Goal: Submit feedback/report problem: Submit feedback/report problem

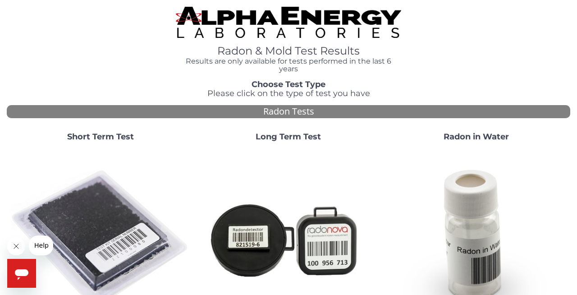
click at [118, 135] on strong "Short Term Test" at bounding box center [100, 137] width 67 height 10
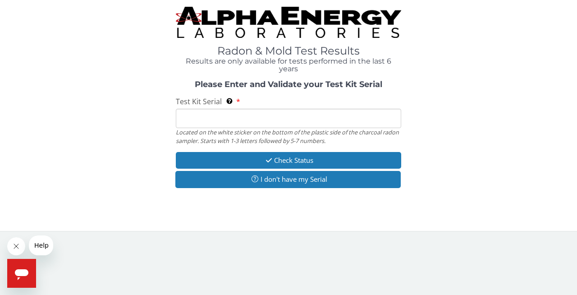
click at [210, 120] on input "Test Kit Serial Located on the white sticker on the bottom of the plastic side …" at bounding box center [288, 118] width 225 height 19
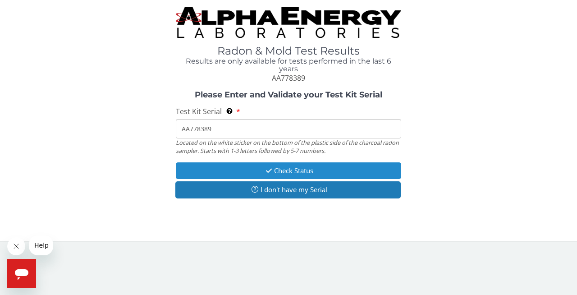
type input "AA778389"
click at [343, 169] on button "Check Status" at bounding box center [288, 170] width 225 height 17
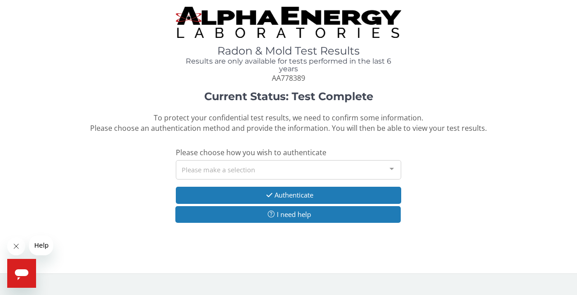
click at [392, 167] on div at bounding box center [391, 168] width 18 height 17
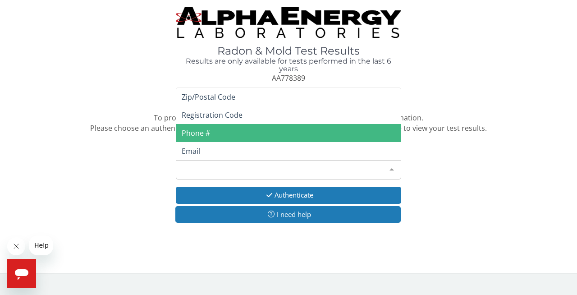
click at [213, 133] on span "Phone #" at bounding box center [288, 133] width 224 height 18
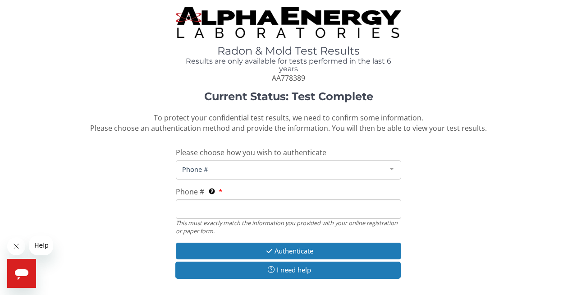
click at [201, 209] on input "Phone # This must exactly match the information you provided with your online r…" at bounding box center [288, 208] width 225 height 19
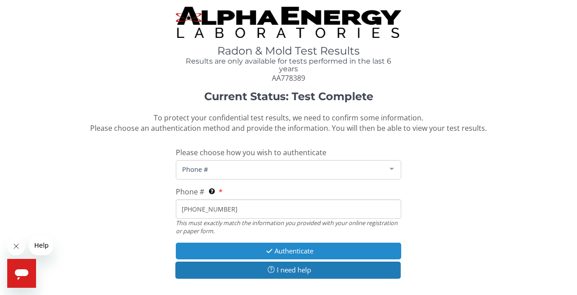
type input "[PHONE_NUMBER]"
click at [285, 249] on button "Authenticate" at bounding box center [288, 250] width 225 height 17
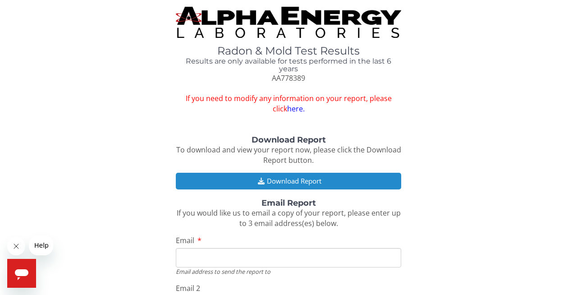
click at [290, 178] on button "Download Report" at bounding box center [288, 181] width 225 height 17
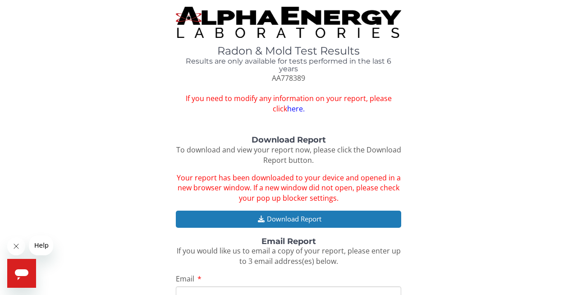
click at [42, 249] on button "Help" at bounding box center [41, 245] width 25 height 20
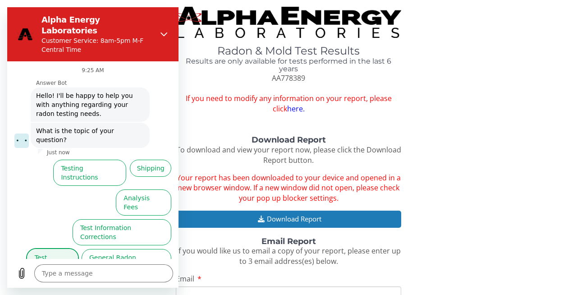
click at [54, 249] on button "Test Results" at bounding box center [52, 262] width 51 height 26
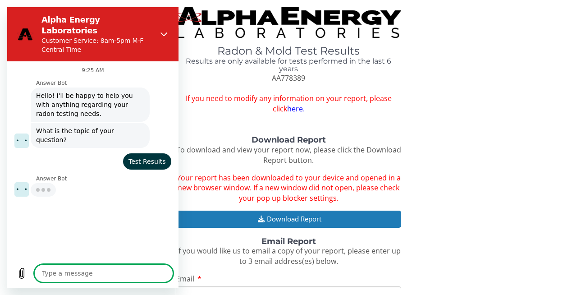
type textarea "x"
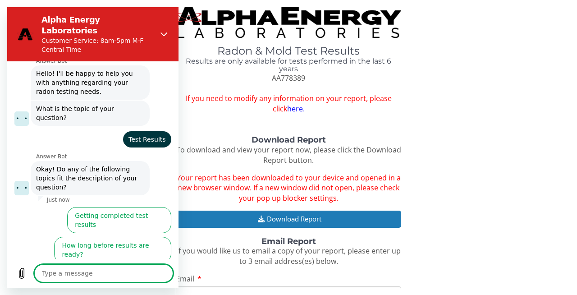
scroll to position [23, 0]
click at [124, 271] on textarea at bounding box center [103, 273] width 139 height 18
type textarea "I"
type textarea "x"
type textarea "I"
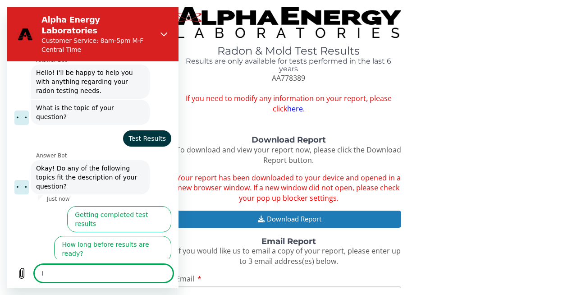
type textarea "x"
type textarea "I g"
type textarea "x"
type textarea "I go"
type textarea "x"
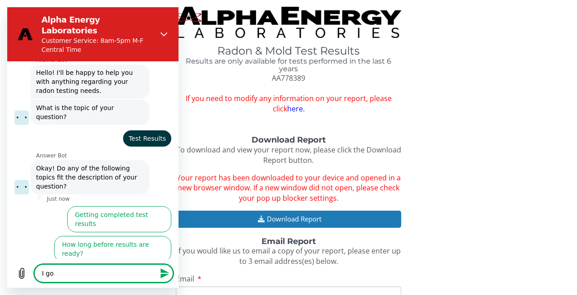
type textarea "I got"
type textarea "x"
type textarea "I got"
type textarea "x"
type textarea "I got a"
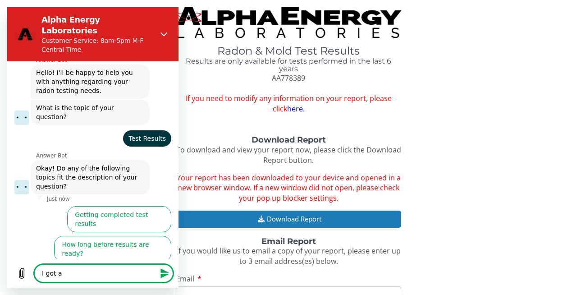
type textarea "x"
type textarea "I got a"
type textarea "x"
type textarea "I got a t"
type textarea "x"
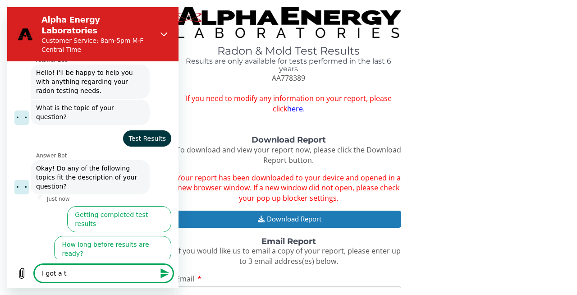
type textarea "I got a te"
type textarea "x"
type textarea "I got a tex"
type textarea "x"
type textarea "I got a text"
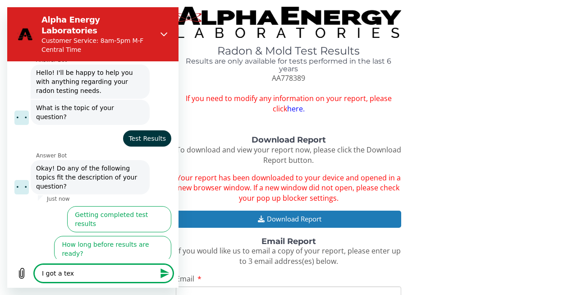
type textarea "x"
type textarea "I got a text"
type textarea "x"
type textarea "I got a text m"
type textarea "x"
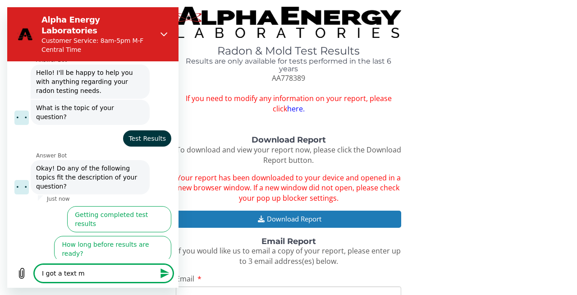
type textarea "I got a text me"
type textarea "x"
type textarea "I got a text mes"
type textarea "x"
type textarea "I got a text mess"
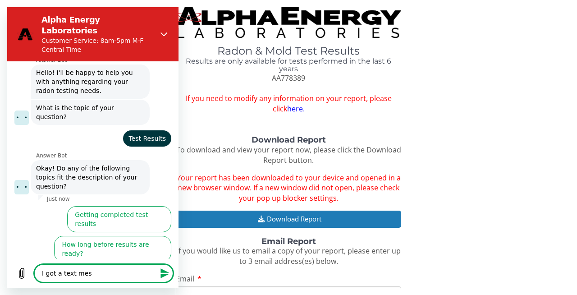
type textarea "x"
type textarea "I got a text messa"
type textarea "x"
type textarea "I got a text messag"
type textarea "x"
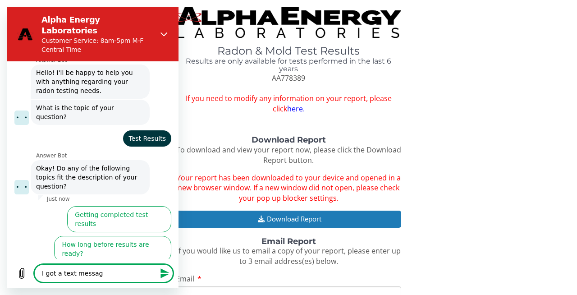
type textarea "I got a text message"
type textarea "x"
type textarea "I got a text message"
type textarea "x"
type textarea "I got a text message s"
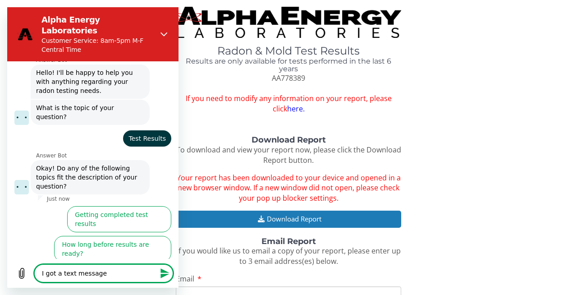
type textarea "x"
type textarea "I got a text message sa"
type textarea "x"
type textarea "I got a text message say"
type textarea "x"
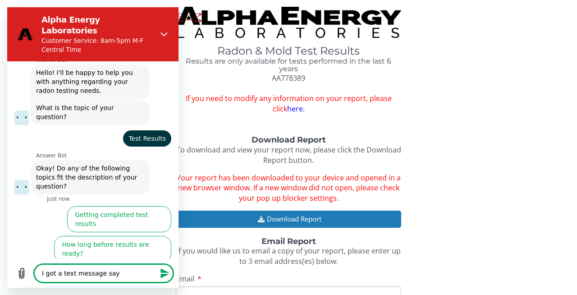
type textarea "I got a text message sayi"
type textarea "x"
type textarea "I got a text message sayin"
type textarea "x"
type textarea "I got a text message saying"
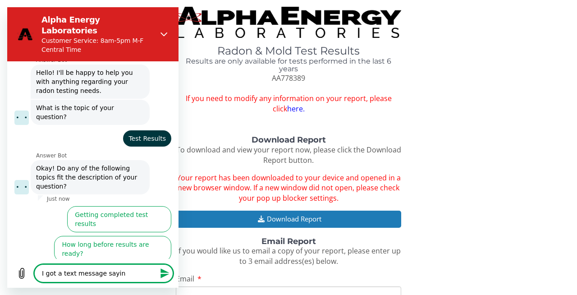
type textarea "x"
type textarea "I got a text message saying"
type textarea "x"
type textarea "I got a text message saying m"
type textarea "x"
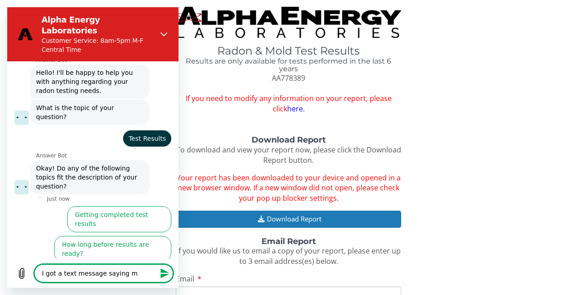
type textarea "I got a text message saying my"
type textarea "x"
type textarea "I got a text message saying my"
type textarea "x"
type textarea "I got a text message saying my r"
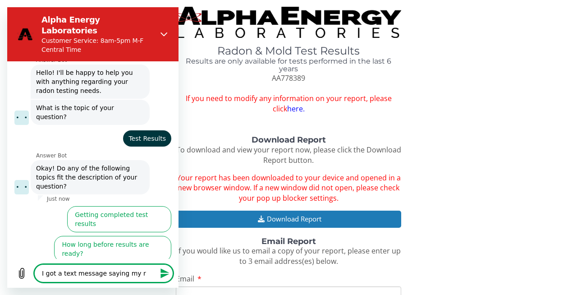
type textarea "x"
type textarea "I got a text message saying my re"
type textarea "x"
type textarea "I got a text message saying my res"
type textarea "x"
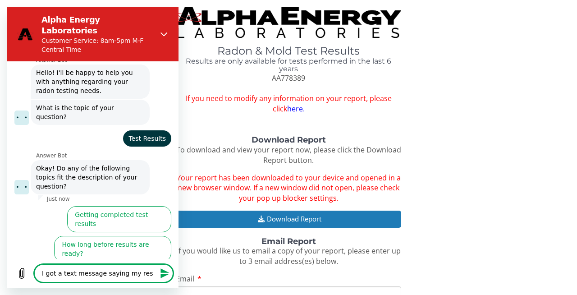
type textarea "I got a text message saying my resu"
type textarea "x"
type textarea "I got a text message saying my resul"
type textarea "x"
type textarea "I got a text message saying my result"
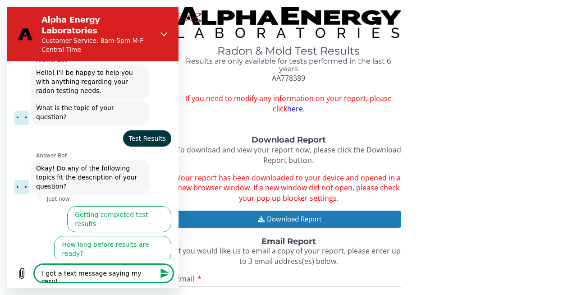
type textarea "x"
type textarea "I got a text message saying my resulte"
type textarea "x"
type textarea "I got a text message saying my result"
type textarea "x"
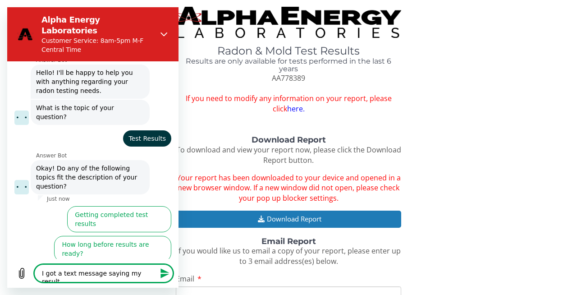
type textarea "I got a text message saying my results"
type textarea "x"
type textarea "I got a text message saying my results"
type textarea "x"
type textarea "I got a text message saying my results a"
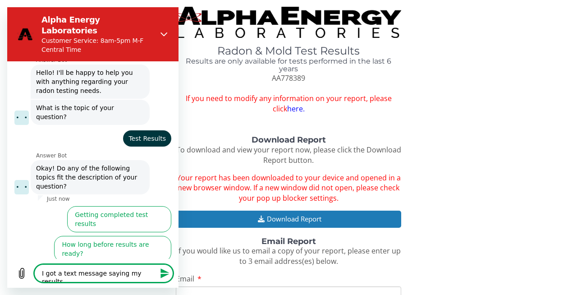
type textarea "x"
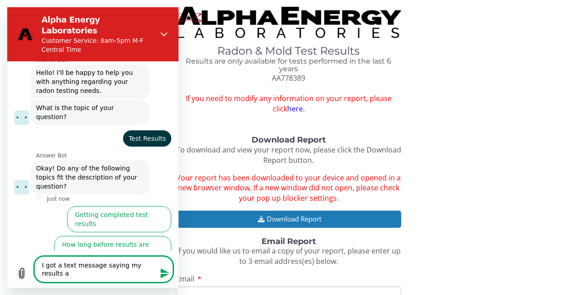
type textarea "I got a text message saying my results ar"
type textarea "x"
type textarea "I got a text message saying my results are"
type textarea "x"
type textarea "I got a text message saying my results are"
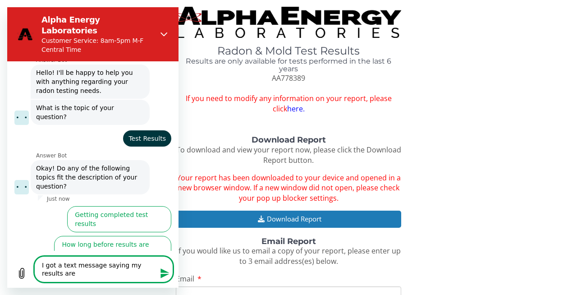
type textarea "x"
type textarea "I got a text message saying my results are r"
type textarea "x"
type textarea "I got a text message saying my results are re"
type textarea "x"
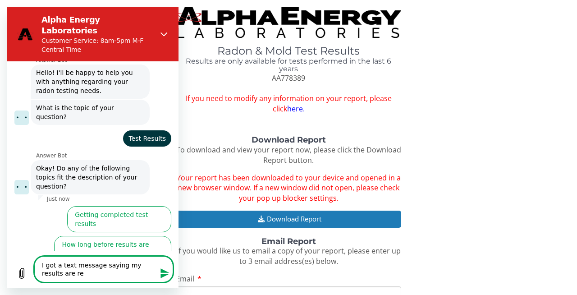
type textarea "I got a text message saying my results are rea"
type textarea "x"
type textarea "I got a text message saying my results are read"
type textarea "x"
type textarea "I got a text message saying my results are ready"
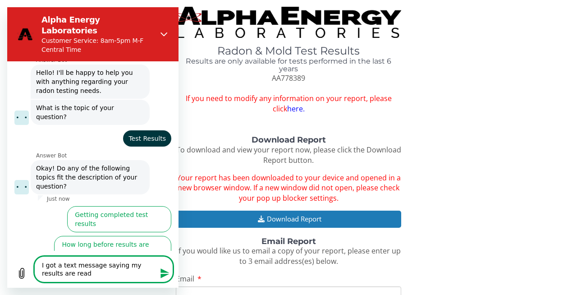
type textarea "x"
type textarea "I got a text message saying my results are ready"
type textarea "x"
type textarea "I got a text message saying my results are ready a"
type textarea "x"
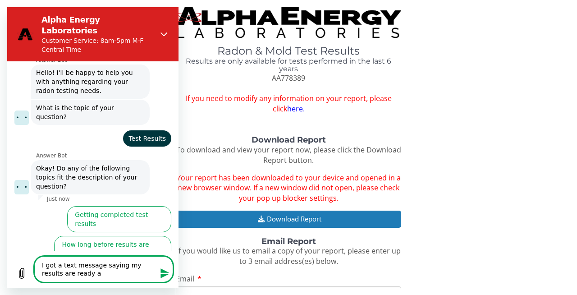
type textarea "I got a text message saying my results are ready an"
type textarea "x"
type textarea "I got a text message saying my results are ready and"
type textarea "x"
type textarea "I got a text message saying my results are ready and"
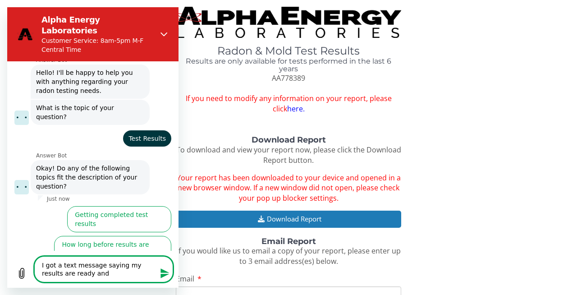
type textarea "x"
type textarea "I got a text message saying my results are ready and i"
type textarea "x"
type textarea "I got a text message saying my results are ready and it"
type textarea "x"
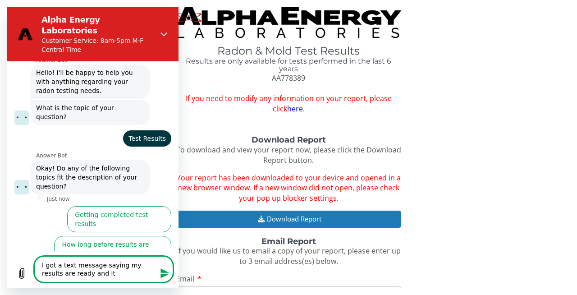
type textarea "I got a text message saying my results are ready and it"
type textarea "x"
type textarea "I got a text message saying my results are ready and it w"
type textarea "x"
type textarea "I got a text message saying my results are ready and it wa"
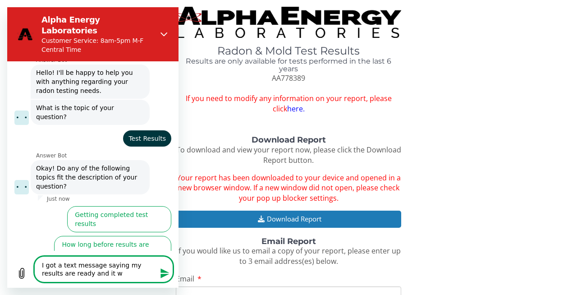
type textarea "x"
type textarea "I got a text message saying my results are ready and it was"
type textarea "x"
type textarea "I got a text message saying my results are ready and it was"
type textarea "x"
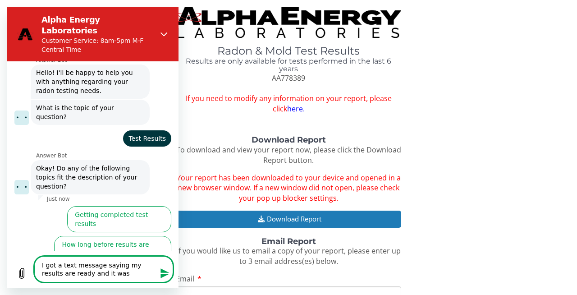
type textarea "I got a text message saying my results are ready and it was e"
type textarea "x"
type textarea "I got a text message saying my results are ready and it was em"
type textarea "x"
type textarea "I got a text message saying my results are ready and it was ema"
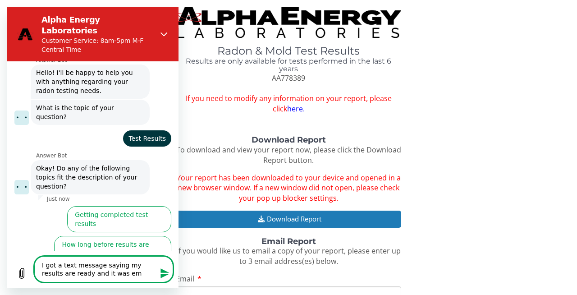
type textarea "x"
type textarea "I got a text message saying my results are ready and it was emai"
type textarea "x"
type textarea "I got a text message saying my results are ready and it was email"
type textarea "x"
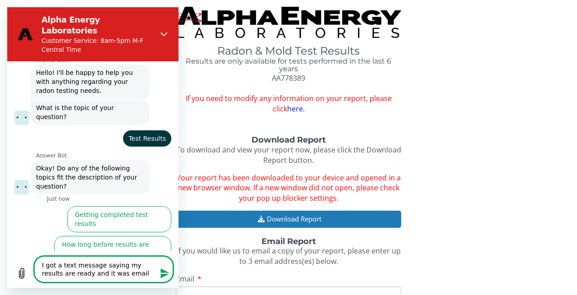
type textarea "I got a text message saying my results are ready and it was emaile"
type textarea "x"
type textarea "I got a text message saying my results are ready and it was emailed"
type textarea "x"
type textarea "I got a text message saying my results are ready and it was emailed"
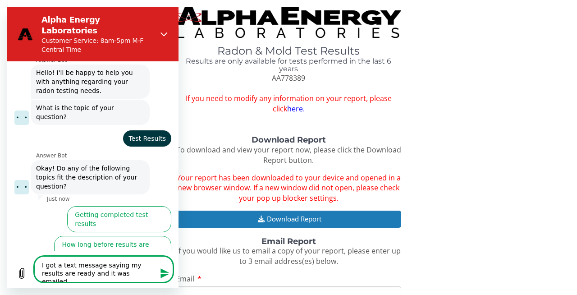
type textarea "x"
type textarea "I got a text message saying my results are ready and it was emailed t"
type textarea "x"
type textarea "I got a text message saying my results are ready and it was emailed to"
type textarea "x"
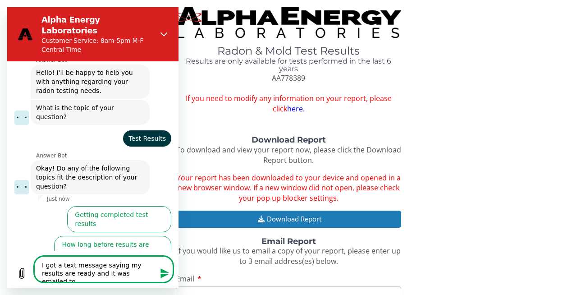
type textarea "I got a text message saying my results are ready and it was emailed to"
type textarea "x"
type textarea "I got a text message saying my results are ready and it was emailed to m"
type textarea "x"
type textarea "I got a text message saying my results are ready and it was emailed to my"
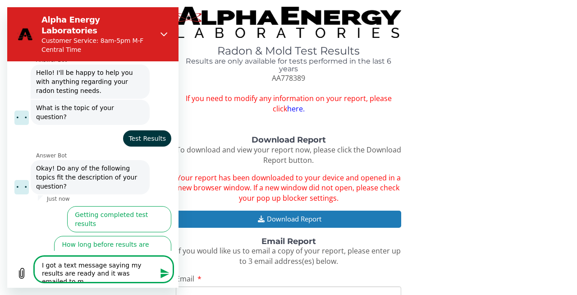
type textarea "x"
type textarea "I got a text message saying my results are ready and it was emailed to my"
type textarea "x"
type textarea "I got a text message saying my results are ready and it was emailed to my 3"
type textarea "x"
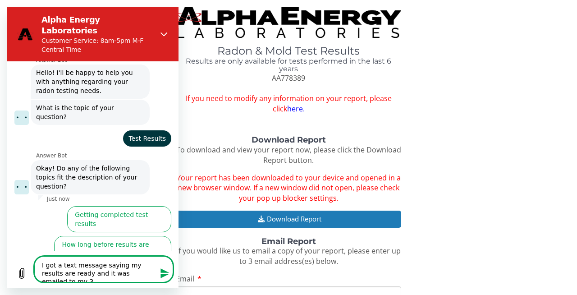
type textarea "I got a text message saying my results are ready and it was emailed to my 3"
type textarea "x"
type textarea "I got a text message saying my results are ready and it was emailed to my 3 s"
type textarea "x"
type textarea "I got a text message saying my results are ready and it was emailed to my 3 sp"
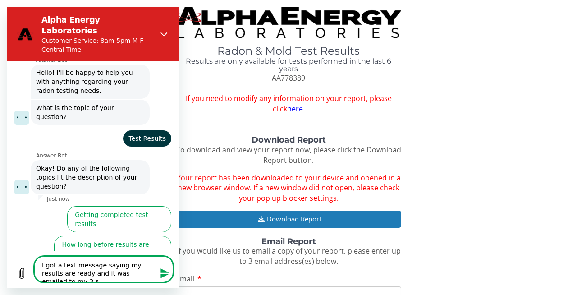
type textarea "x"
type textarea "I got a text message saying my results are ready and it was emailed to my 3 spe"
type textarea "x"
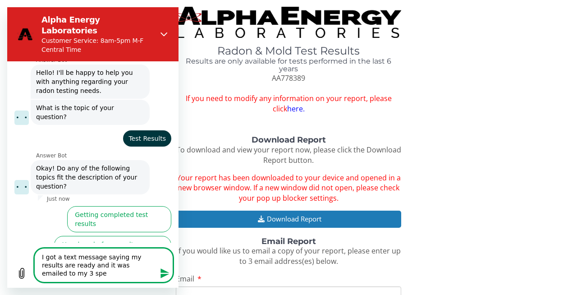
type textarea "I got a text message saying my results are ready and it was emailed to my 3 spec"
type textarea "x"
type textarea "I got a text message saying my results are ready and it was emailed to my 3 spe…"
type textarea "x"
type textarea "I got a text message saying my results are ready and it was emailed to my 3 spe…"
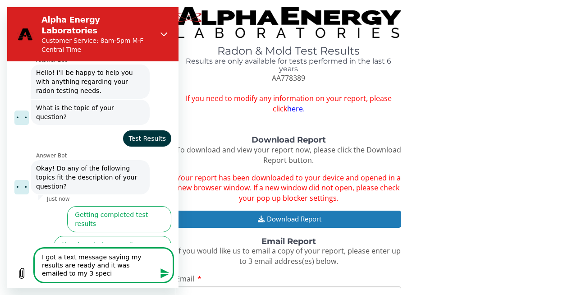
type textarea "x"
type textarea "I got a text message saying my results are ready and it was emailed to my 3 spe…"
type textarea "x"
type textarea "I got a text message saying my results are ready and it was emailed to my 3 spe…"
type textarea "x"
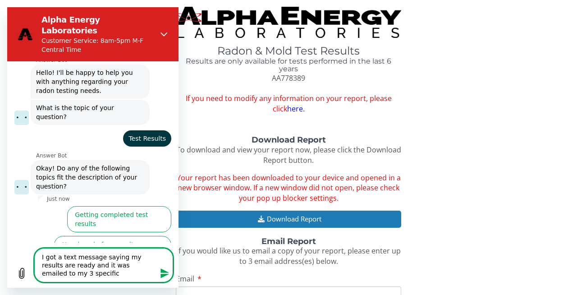
type textarea "I got a text message saying my results are ready and it was emailed to my 3 spe…"
type textarea "x"
type textarea "I got a text message saying my results are ready and it was emailed to my 3 spe…"
type textarea "x"
type textarea "I got a text message saying my results are ready and it was emailed to my 3 spe…"
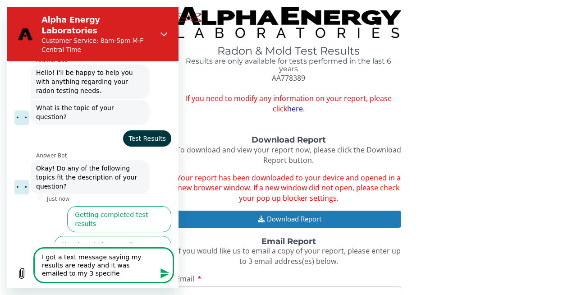
type textarea "x"
type textarea "I got a text message saying my results are ready and it was emailed to my 3 spe…"
type textarea "x"
type textarea "I got a text message saying my results are ready and it was emailed to my 3 spe…"
type textarea "x"
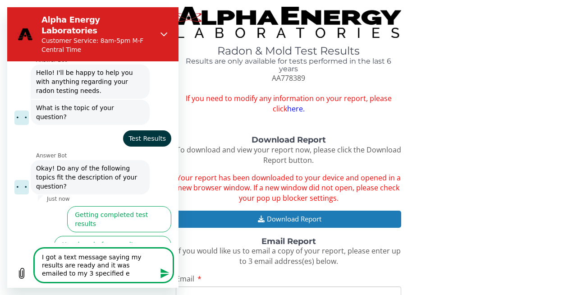
type textarea "I got a text message saying my results are ready and it was emailed to my 3 spe…"
type textarea "x"
type textarea "I got a text message saying my results are ready and it was emailed to my 3 spe…"
type textarea "x"
type textarea "I got a text message saying my results are ready and it was emailed to my 3 spe…"
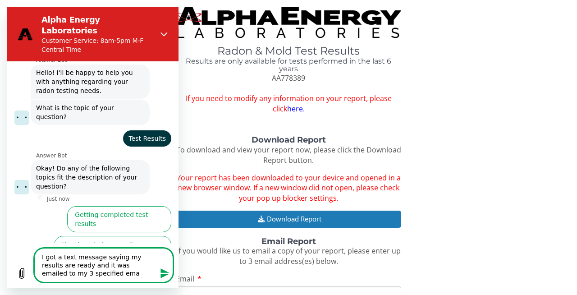
type textarea "x"
type textarea "I got a text message saying my results are ready and it was emailed to my 3 spe…"
type textarea "x"
type textarea "I got a text message saying my results are ready and it was emailed to my 3 spe…"
type textarea "x"
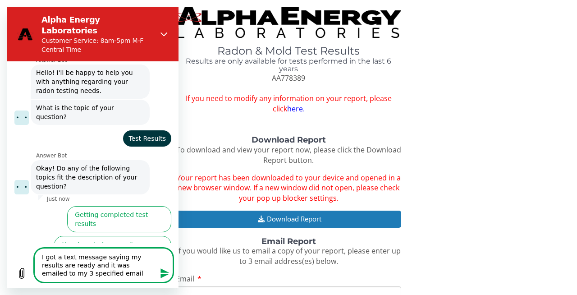
type textarea "I got a text message saying my results are ready and it was emailed to my 3 spe…"
type textarea "x"
type textarea "I got a text message saying my results are ready and it was emailed to my 3 spe…"
type textarea "x"
type textarea "I got a text message saying my results are ready and it was emailed to my 3 spe…"
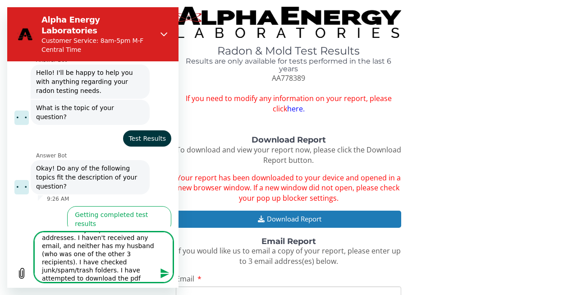
scroll to position [36, 0]
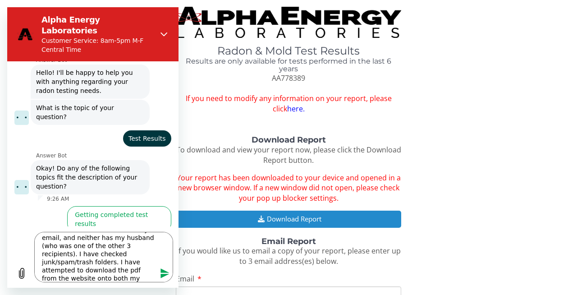
click at [297, 219] on button "Download Report" at bounding box center [288, 218] width 225 height 17
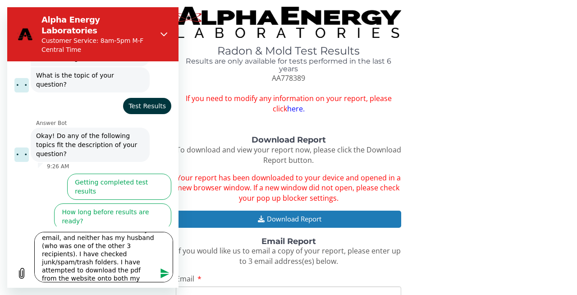
scroll to position [41, 0]
click at [147, 270] on textarea "I got a text message saying my results are ready and it was emailed to my 3 spe…" at bounding box center [103, 257] width 139 height 50
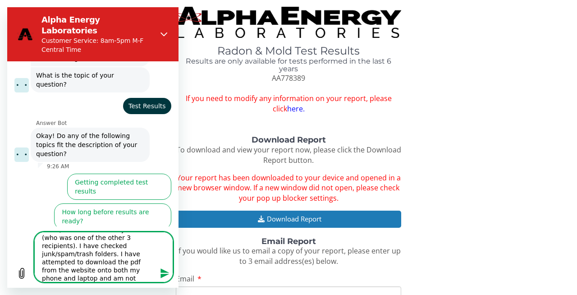
scroll to position [52, 0]
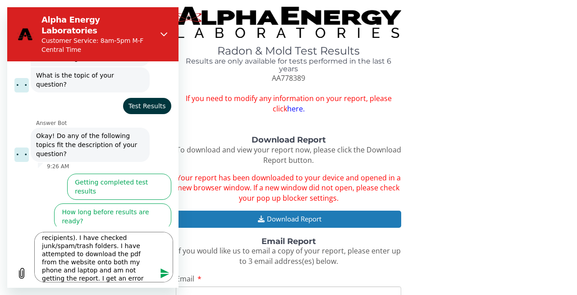
click at [163, 276] on icon "Send message" at bounding box center [164, 273] width 9 height 10
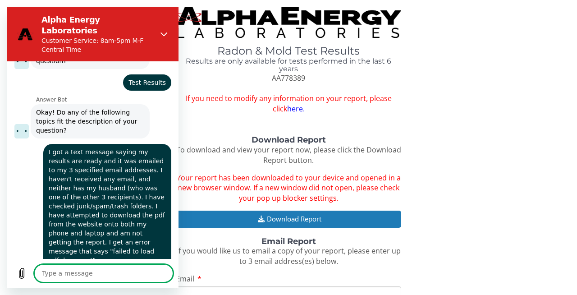
scroll to position [78, 0]
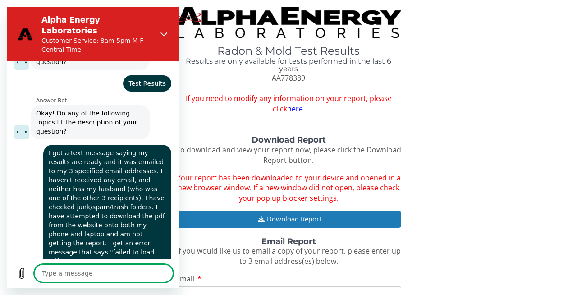
click at [91, 277] on textarea at bounding box center [103, 273] width 139 height 18
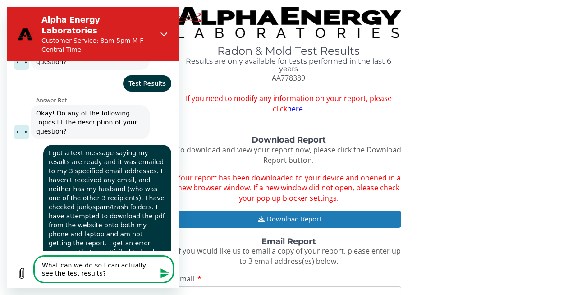
click at [165, 273] on icon "Send message" at bounding box center [164, 273] width 11 height 11
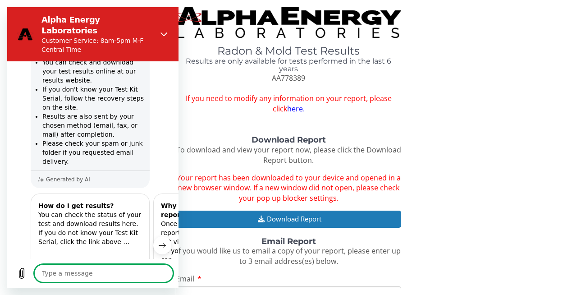
scroll to position [638, 0]
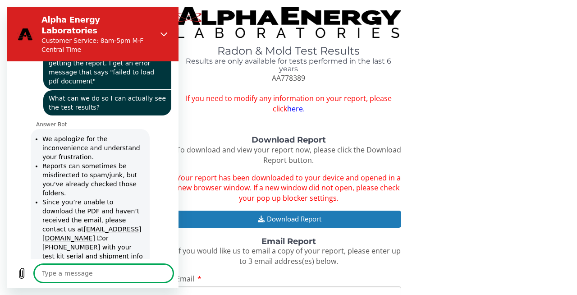
scroll to position [268, 0]
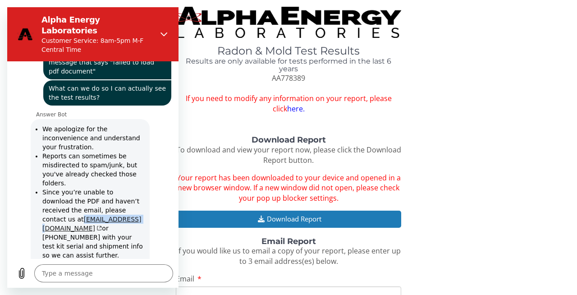
drag, startPoint x: 40, startPoint y: 181, endPoint x: 99, endPoint y: 184, distance: 59.5
click at [99, 184] on ul "We apologize for the inconvenience and understand your frustration. Reports can…" at bounding box center [90, 191] width 108 height 135
copy link "[EMAIL_ADDRESS][DOMAIN_NAME]"
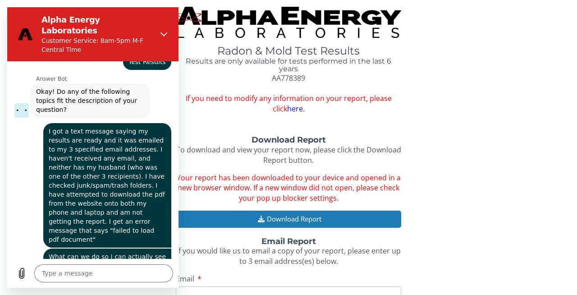
scroll to position [105, 0]
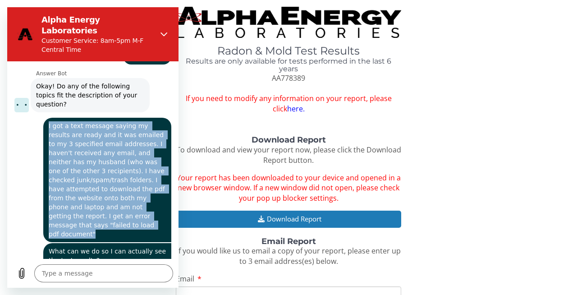
drag, startPoint x: 48, startPoint y: 99, endPoint x: 153, endPoint y: 202, distance: 147.2
click at [153, 202] on span "I got a text message saying my results are ready and it was emailed to my 3 spe…" at bounding box center [107, 180] width 124 height 124
copy span "I got a text message saying my results are ready and it was emailed to my 3 spe…"
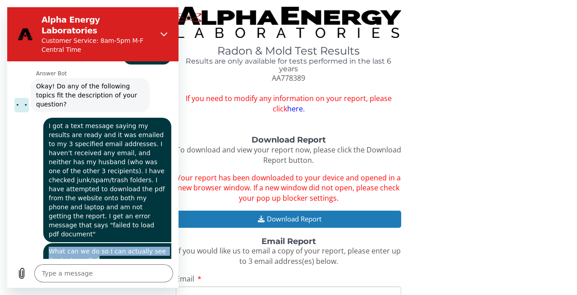
drag, startPoint x: 108, startPoint y: 221, endPoint x: 45, endPoint y: 209, distance: 64.2
click at [45, 243] on span "What can we do so I can actually see the test results?" at bounding box center [107, 255] width 124 height 25
copy span "What can we do so I can actually see the test results?"
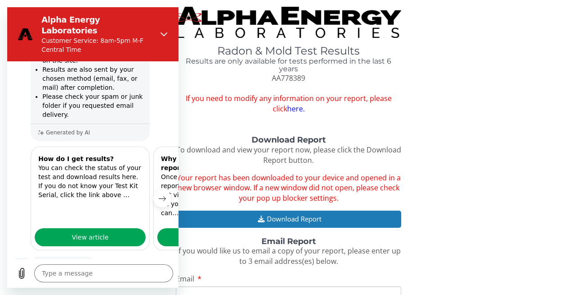
scroll to position [678, 0]
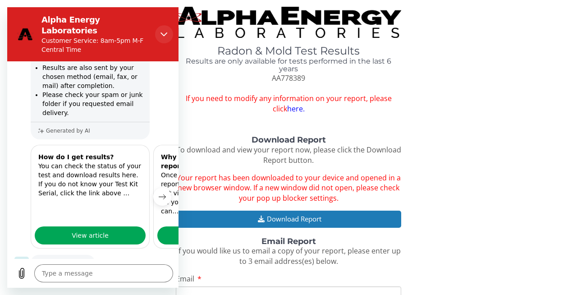
click at [165, 32] on icon "Close" at bounding box center [163, 34] width 7 height 4
